Goal: Task Accomplishment & Management: Use online tool/utility

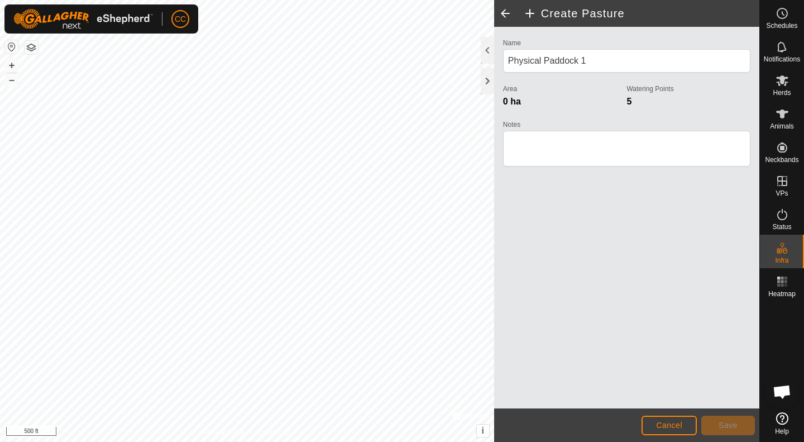
scroll to position [578, 0]
click at [774, 90] on span "Herds" at bounding box center [782, 92] width 18 height 7
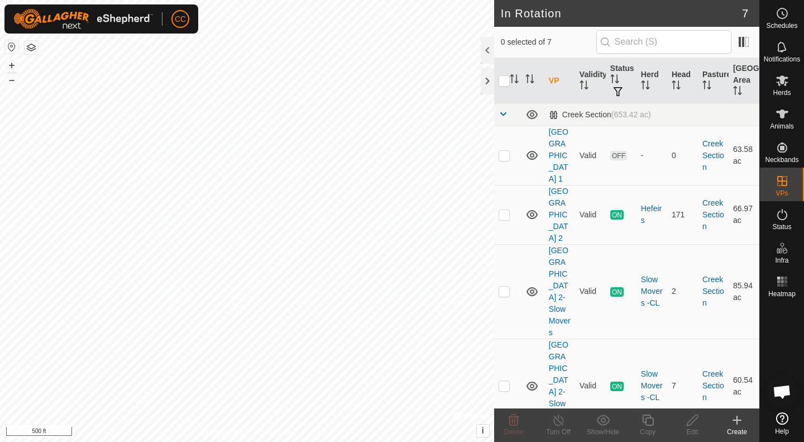
scroll to position [578, 0]
click at [513, 352] on td at bounding box center [507, 385] width 27 height 94
checkbox input "true"
click at [509, 286] on p-checkbox at bounding box center [503, 290] width 11 height 9
checkbox input "true"
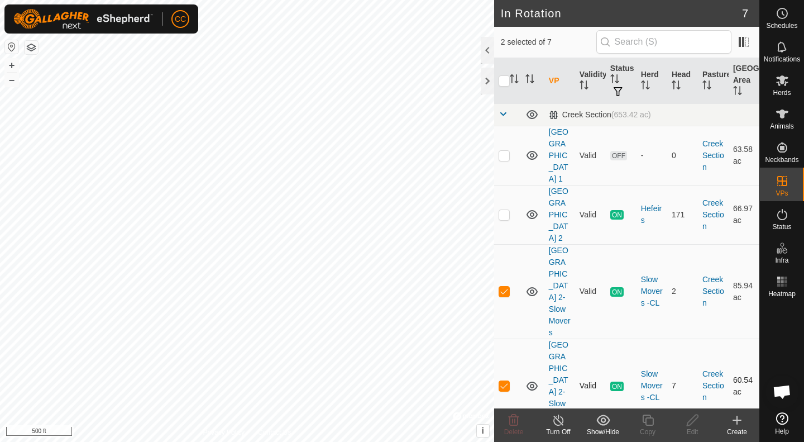
click at [508, 381] on p-checkbox at bounding box center [503, 385] width 11 height 9
checkbox input "false"
click at [560, 425] on icon at bounding box center [558, 419] width 10 height 11
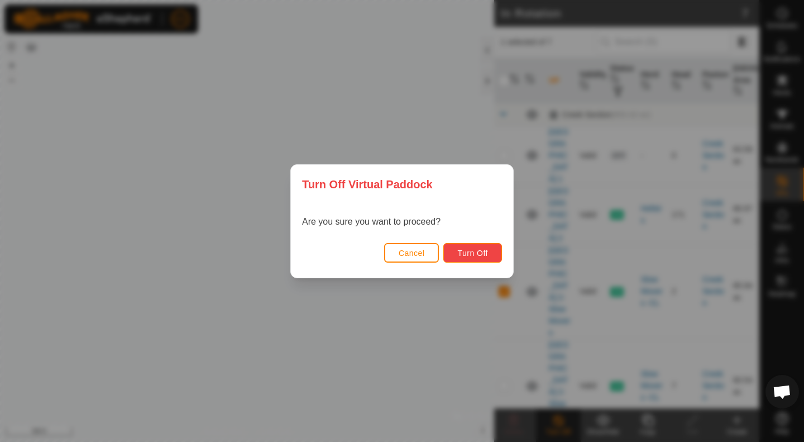
click at [477, 254] on span "Turn Off" at bounding box center [472, 252] width 31 height 9
